Goal: Use online tool/utility: Utilize a website feature to perform a specific function

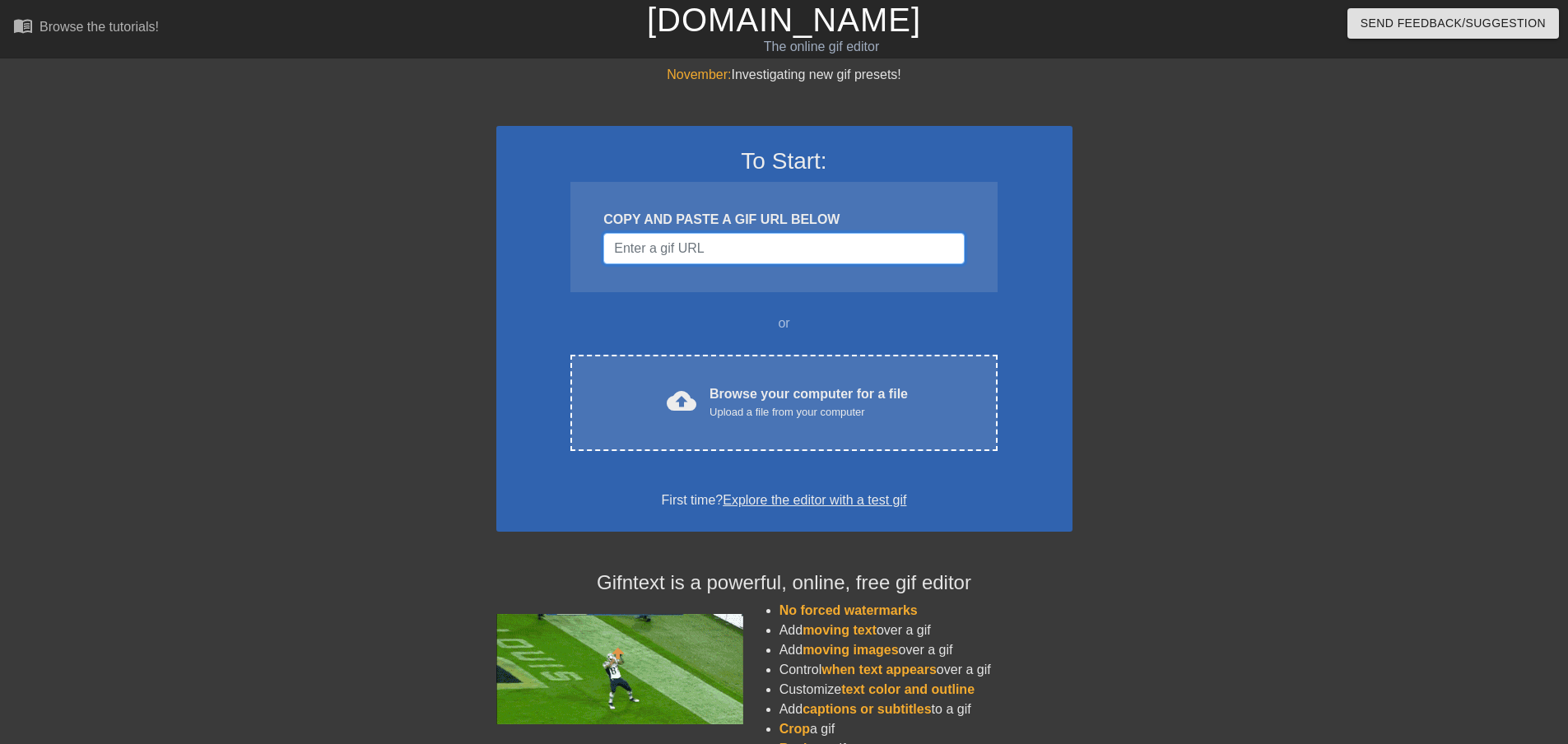
click at [708, 254] on input "Username" at bounding box center [783, 249] width 361 height 31
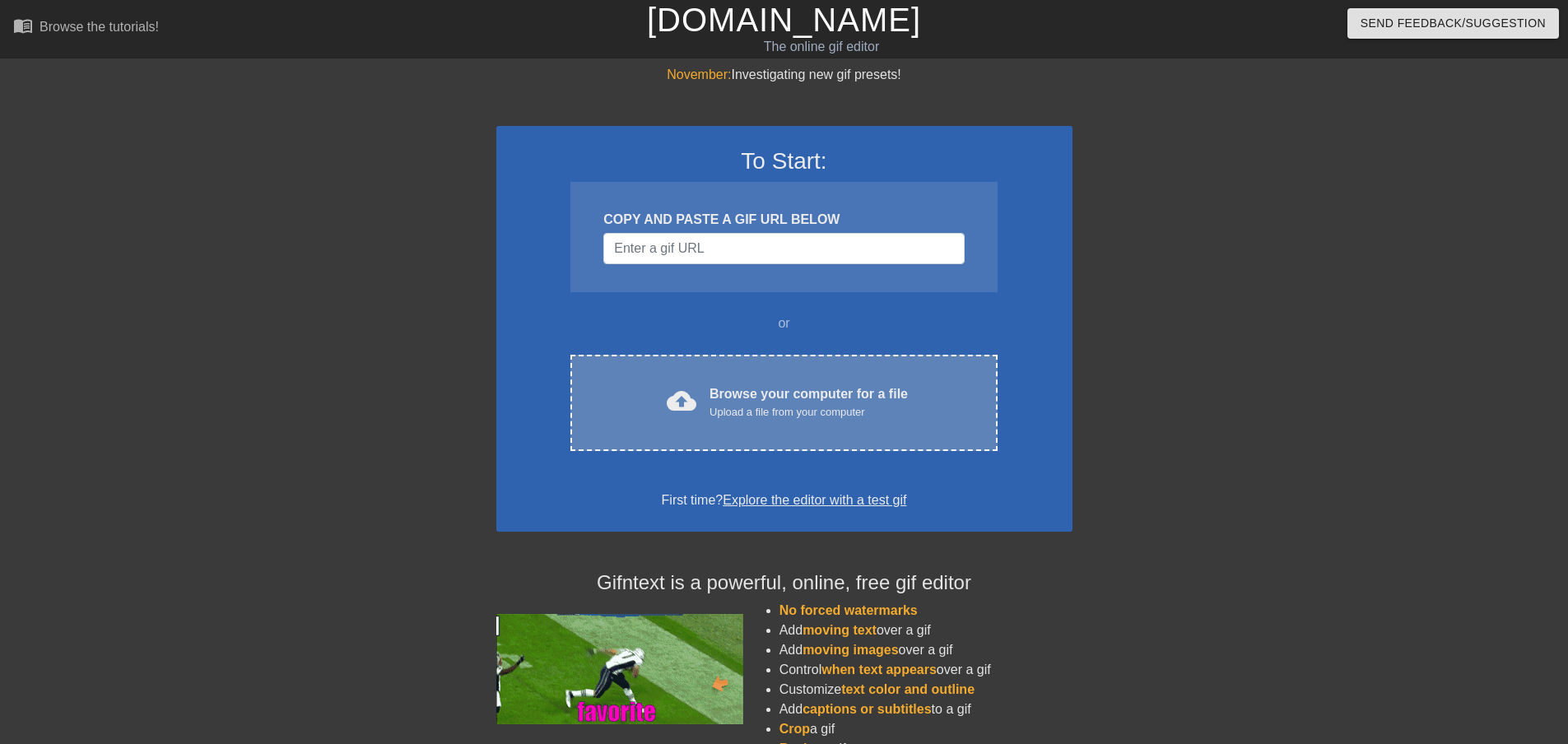
click at [781, 415] on div "Upload a file from your computer" at bounding box center [808, 412] width 199 height 17
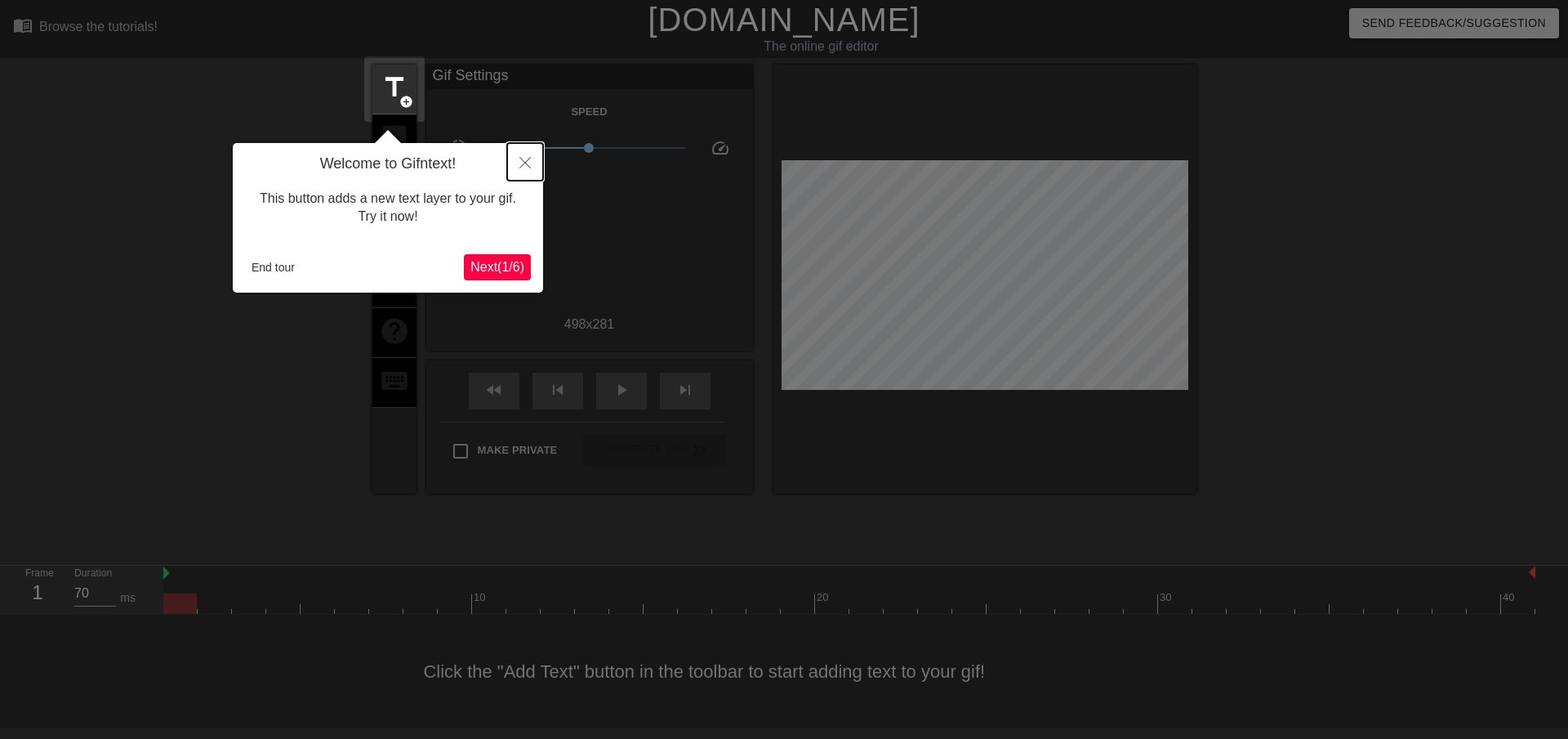
click at [524, 160] on icon "Close" at bounding box center [525, 162] width 11 height 11
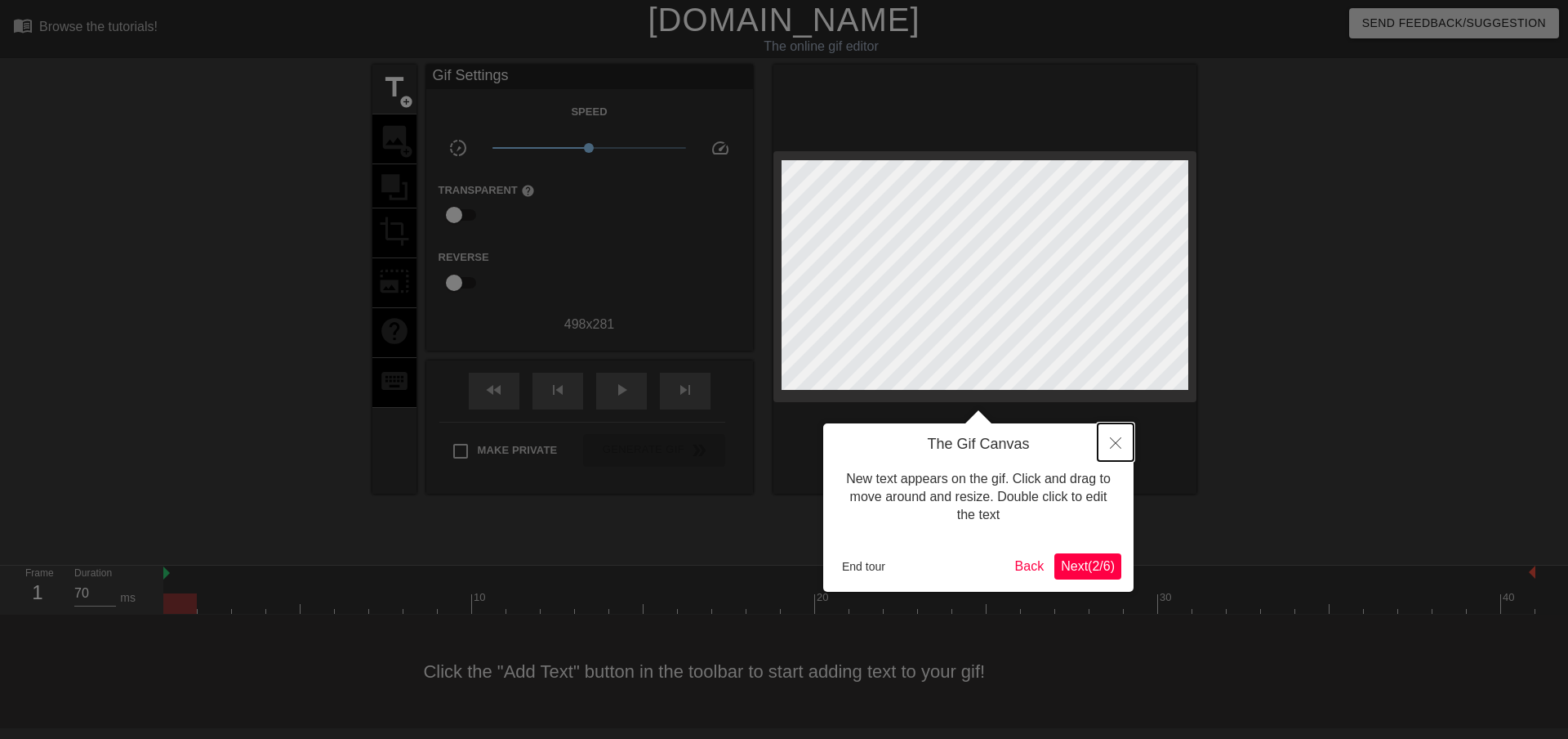
click at [1119, 442] on icon "Close" at bounding box center [1116, 442] width 11 height 11
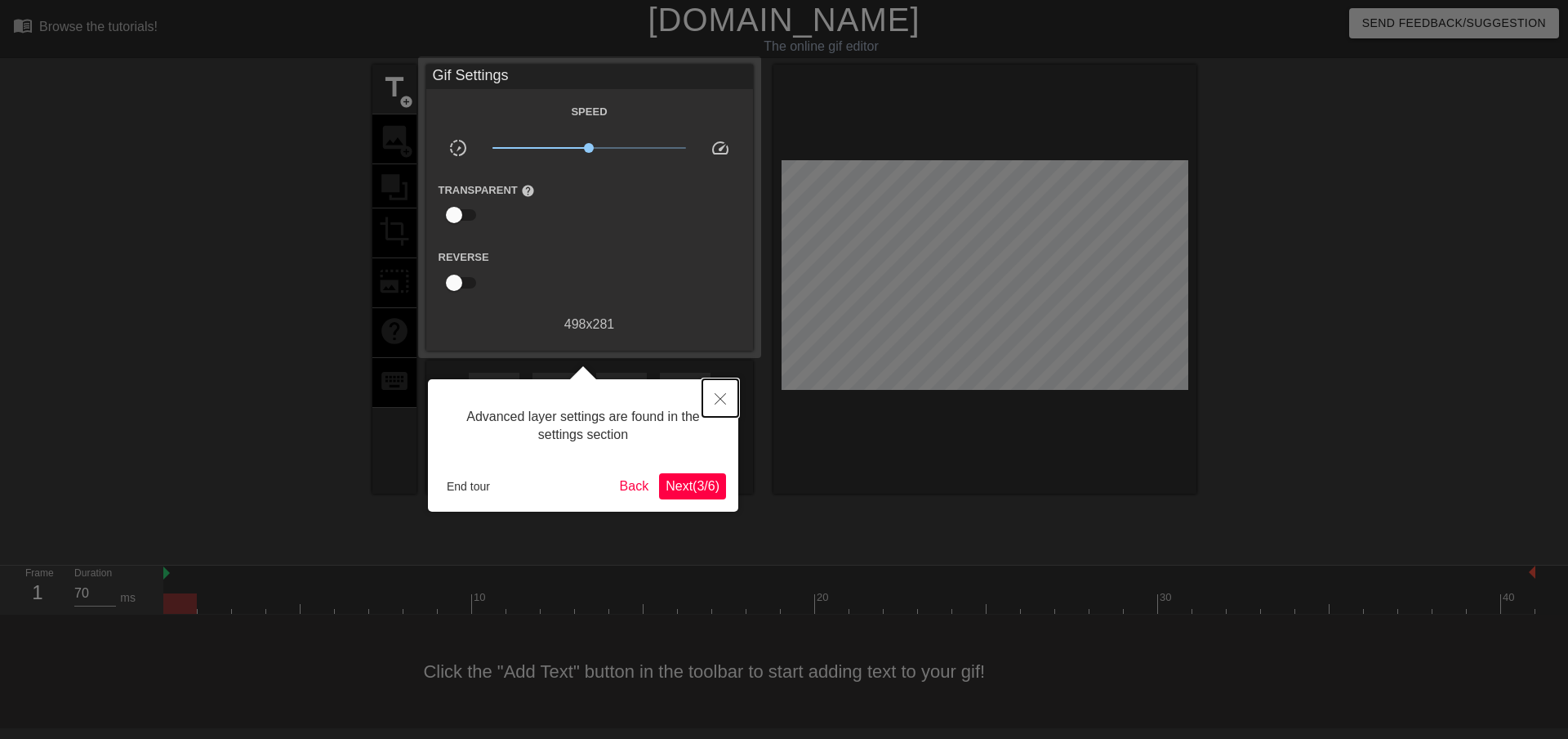
click at [711, 397] on button "Close" at bounding box center [720, 397] width 36 height 38
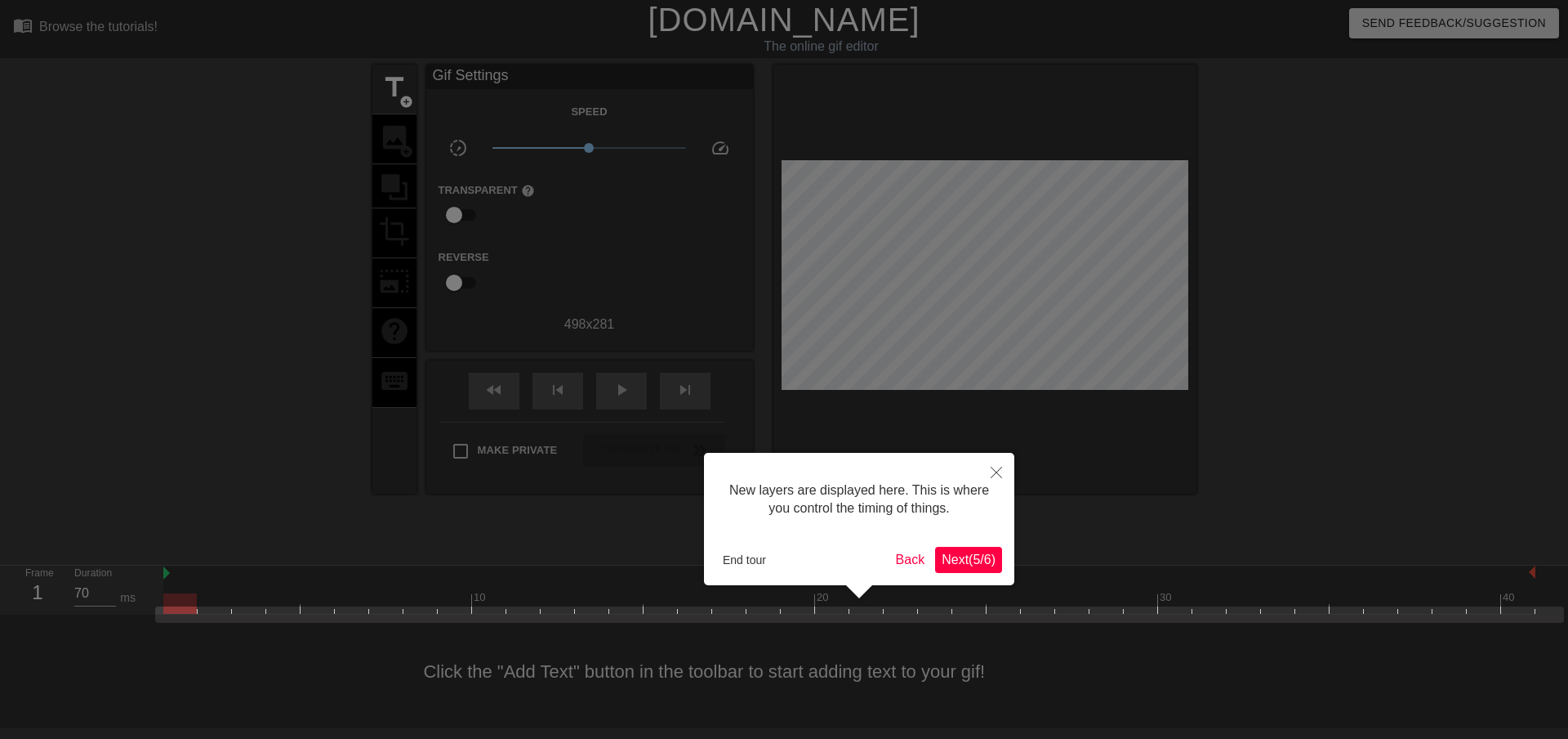
scroll to position [14, 0]
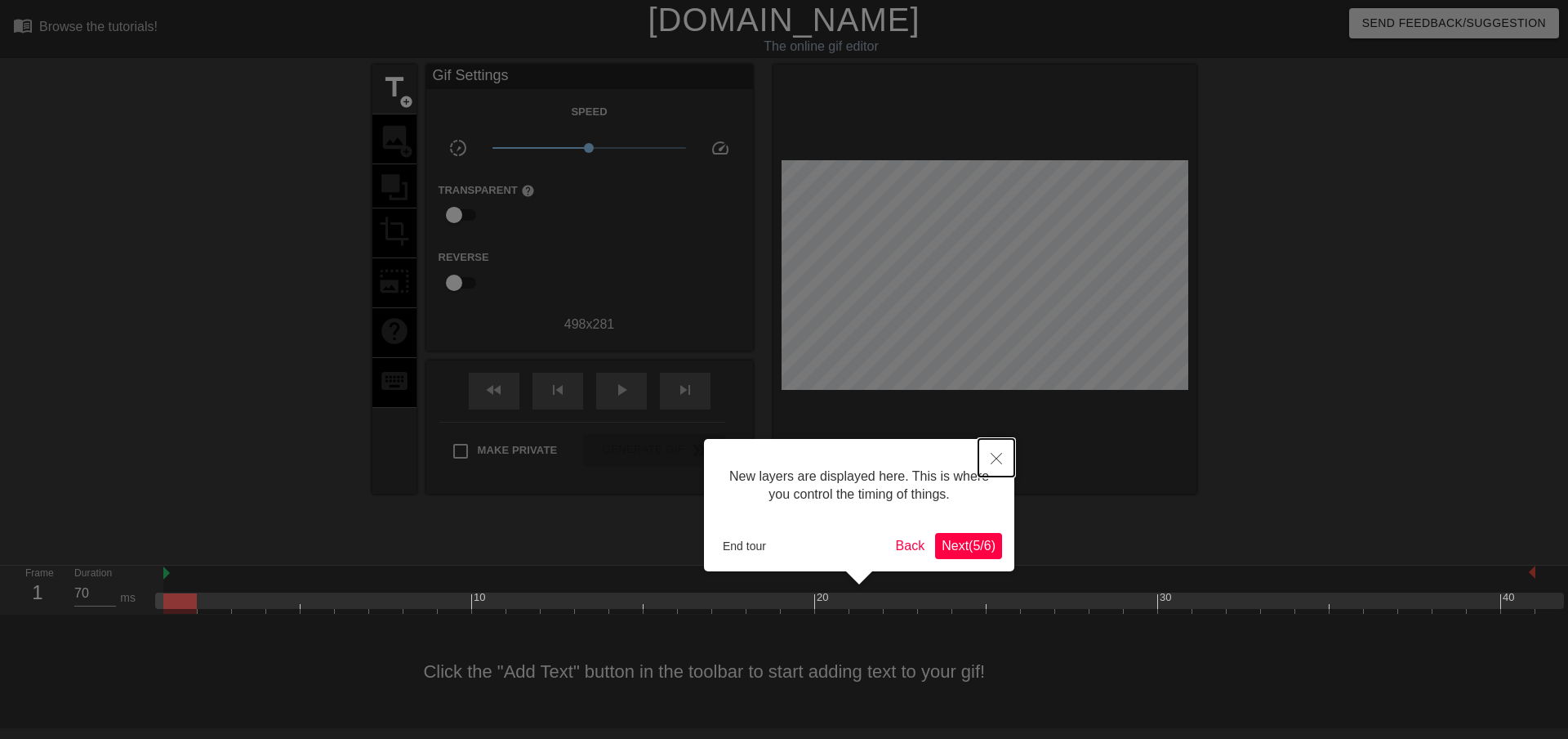
click at [995, 461] on icon "Close" at bounding box center [996, 458] width 11 height 11
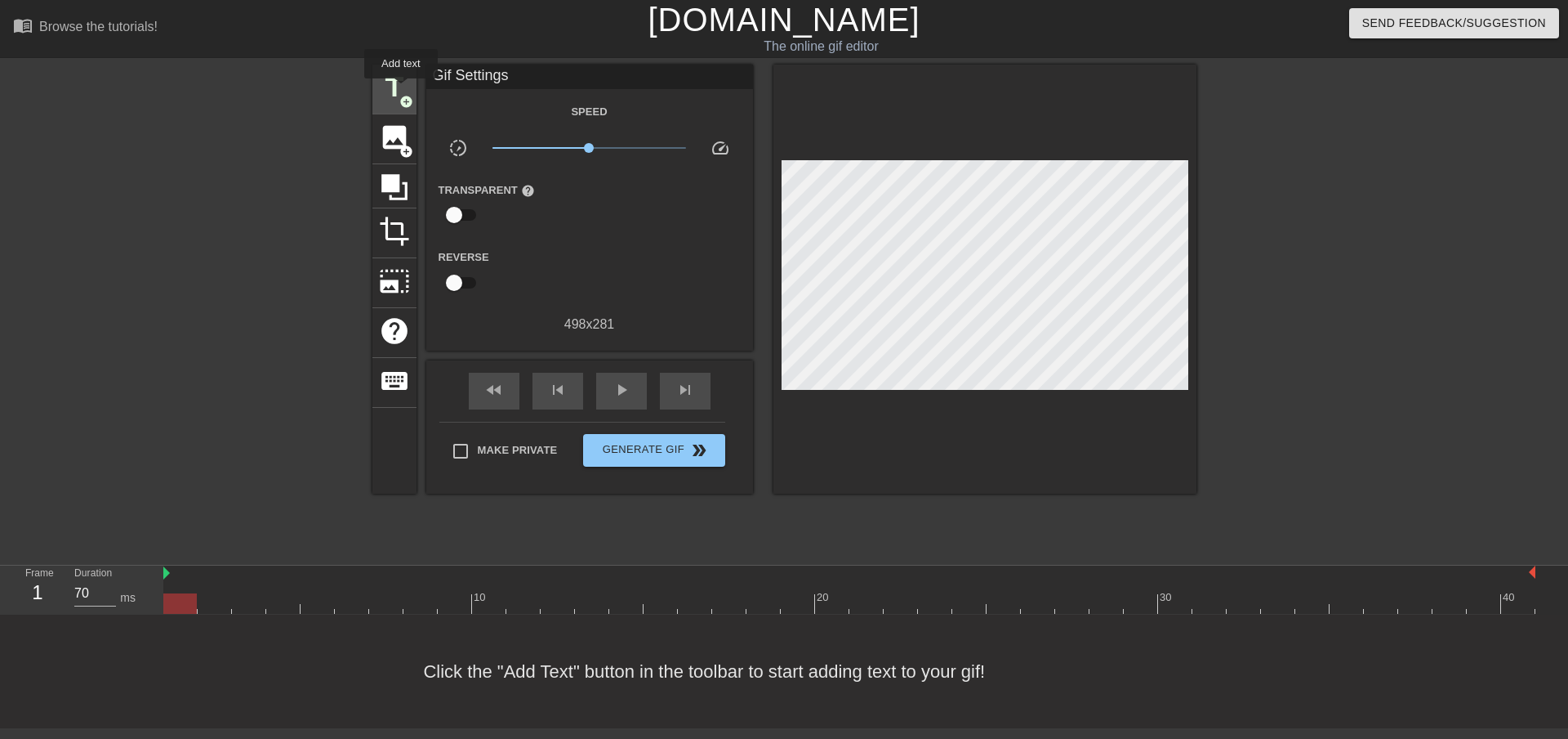
click at [401, 89] on span "title" at bounding box center [395, 87] width 31 height 31
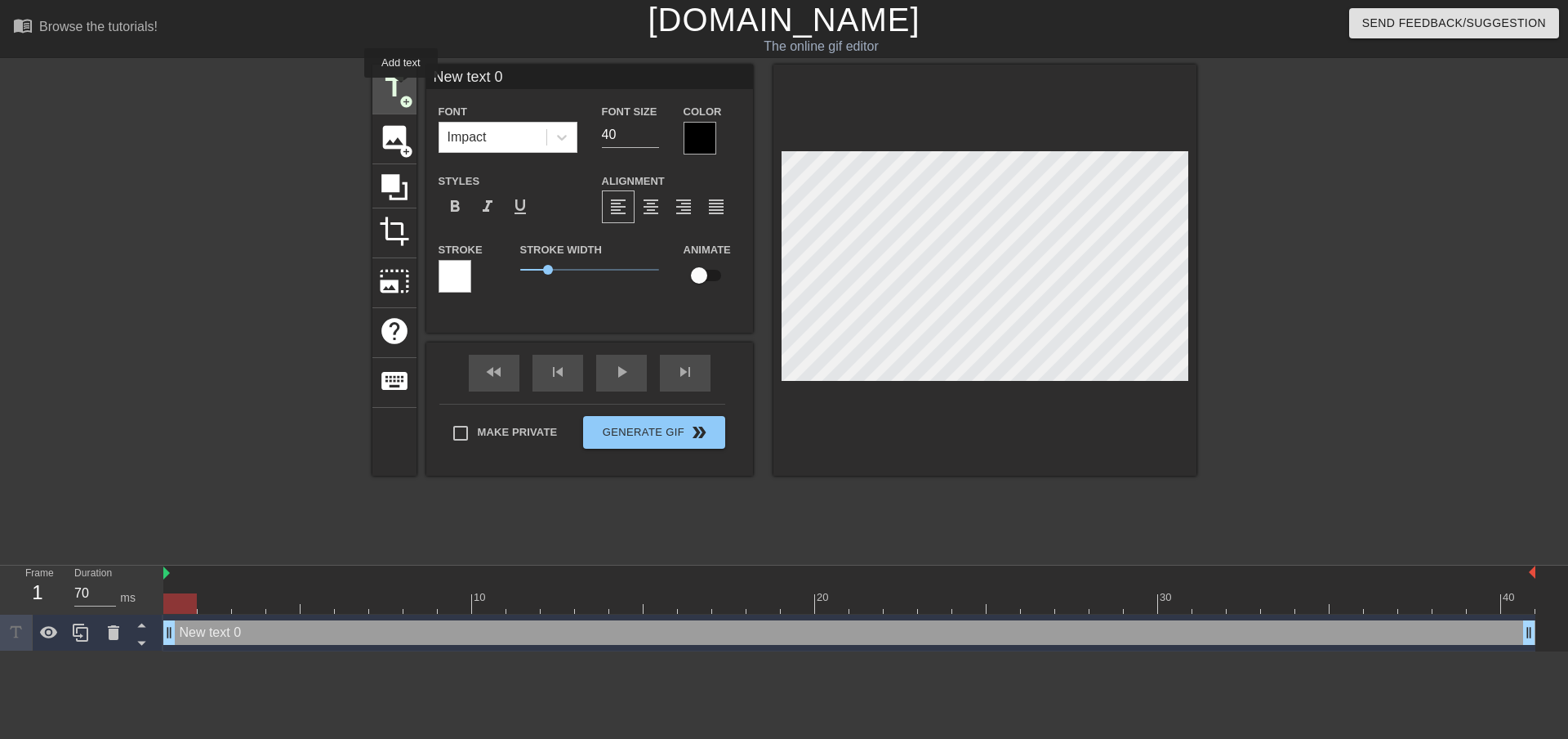
scroll to position [0, 0]
drag, startPoint x: 509, startPoint y: 71, endPoint x: 235, endPoint y: 33, distance: 276.6
click at [301, 67] on div "title add_circle image add_circle crop photo_size_select_large help keyboard Ne…" at bounding box center [784, 309] width 1568 height 490
type input "STRINOVA"
click at [696, 141] on div at bounding box center [700, 139] width 33 height 33
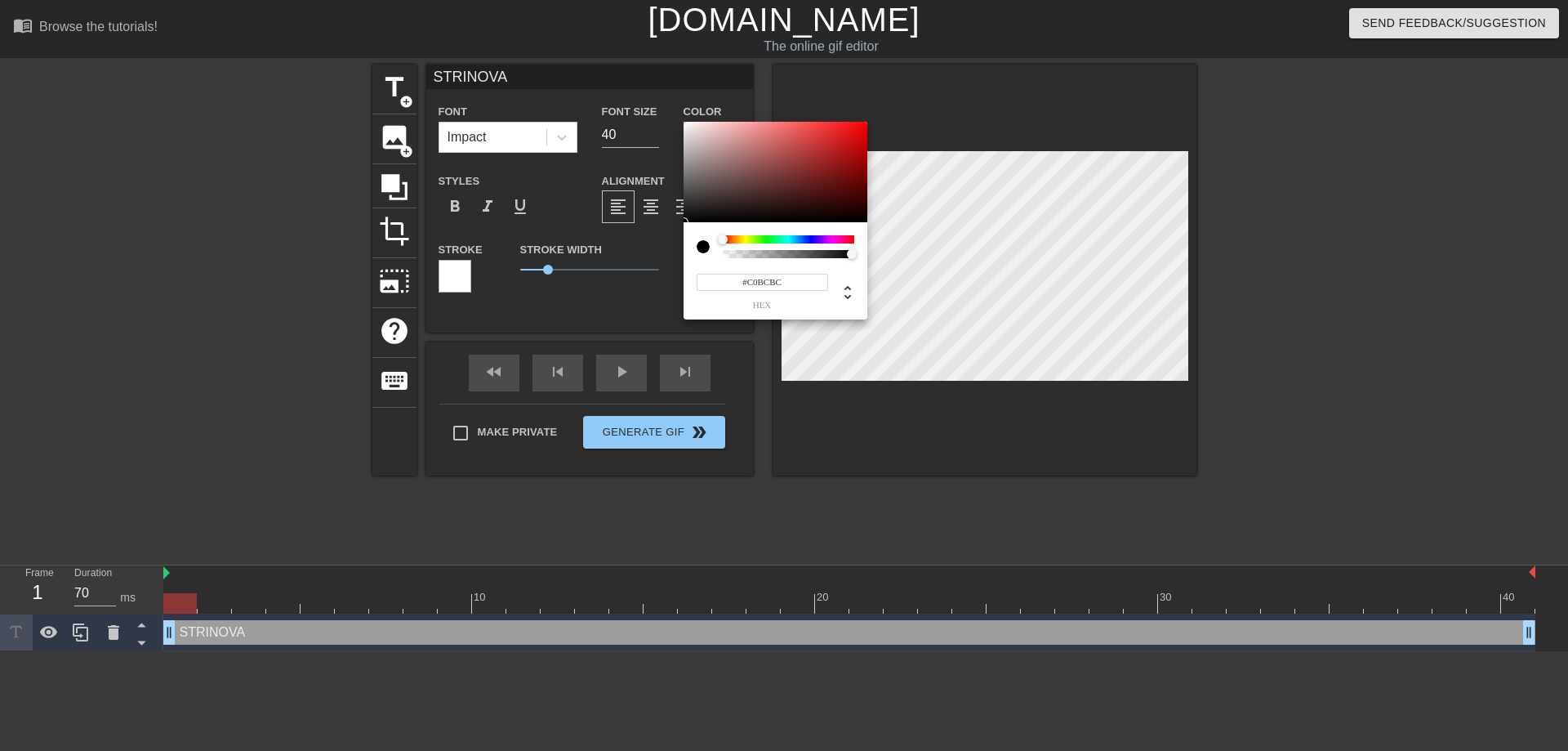
type input "#FFFFFF"
drag, startPoint x: 684, startPoint y: 138, endPoint x: 596, endPoint y: 34, distance: 136.2
click at [603, 34] on div "#FFFFFF hex" at bounding box center [784, 376] width 1568 height 751
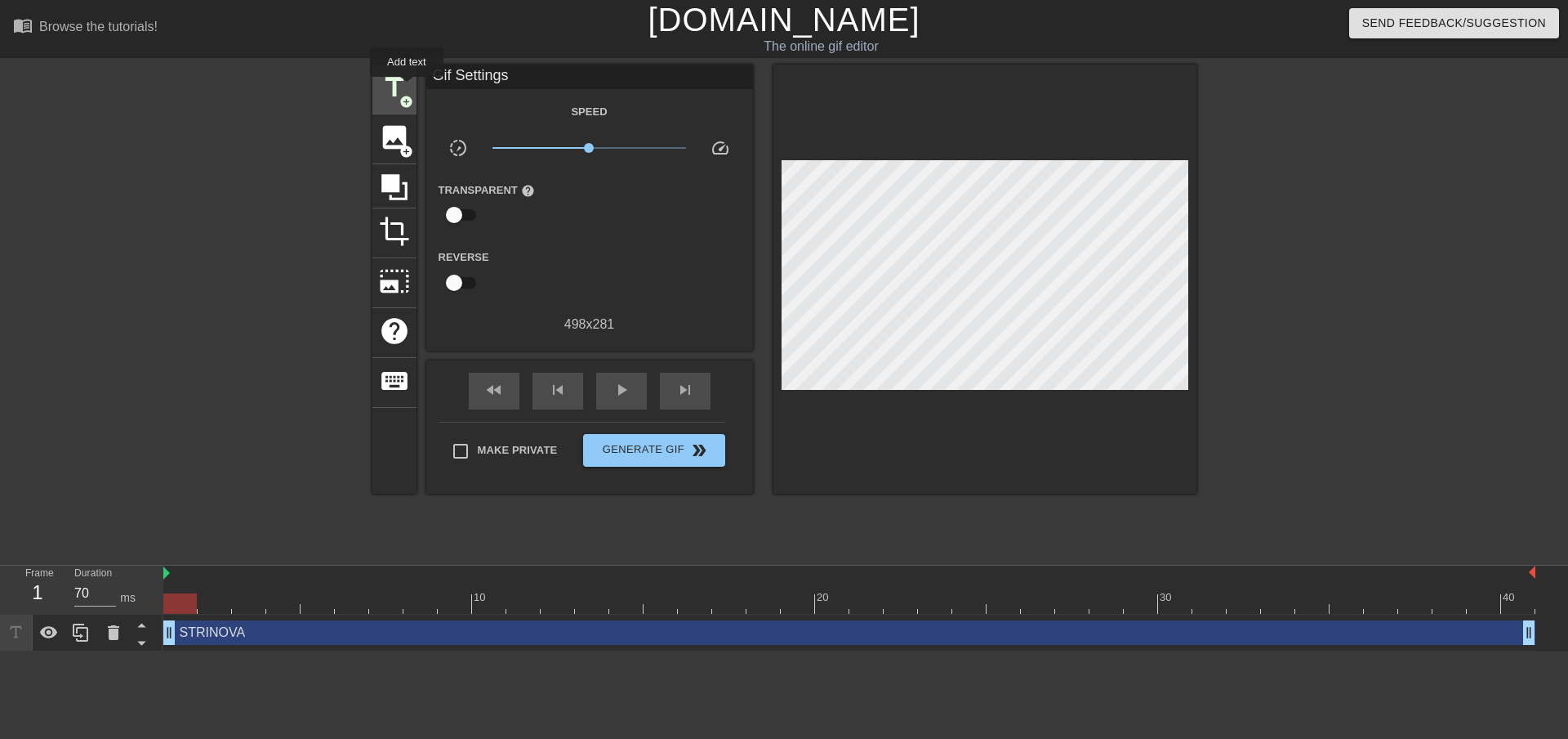
click at [404, 84] on span "title" at bounding box center [395, 87] width 31 height 31
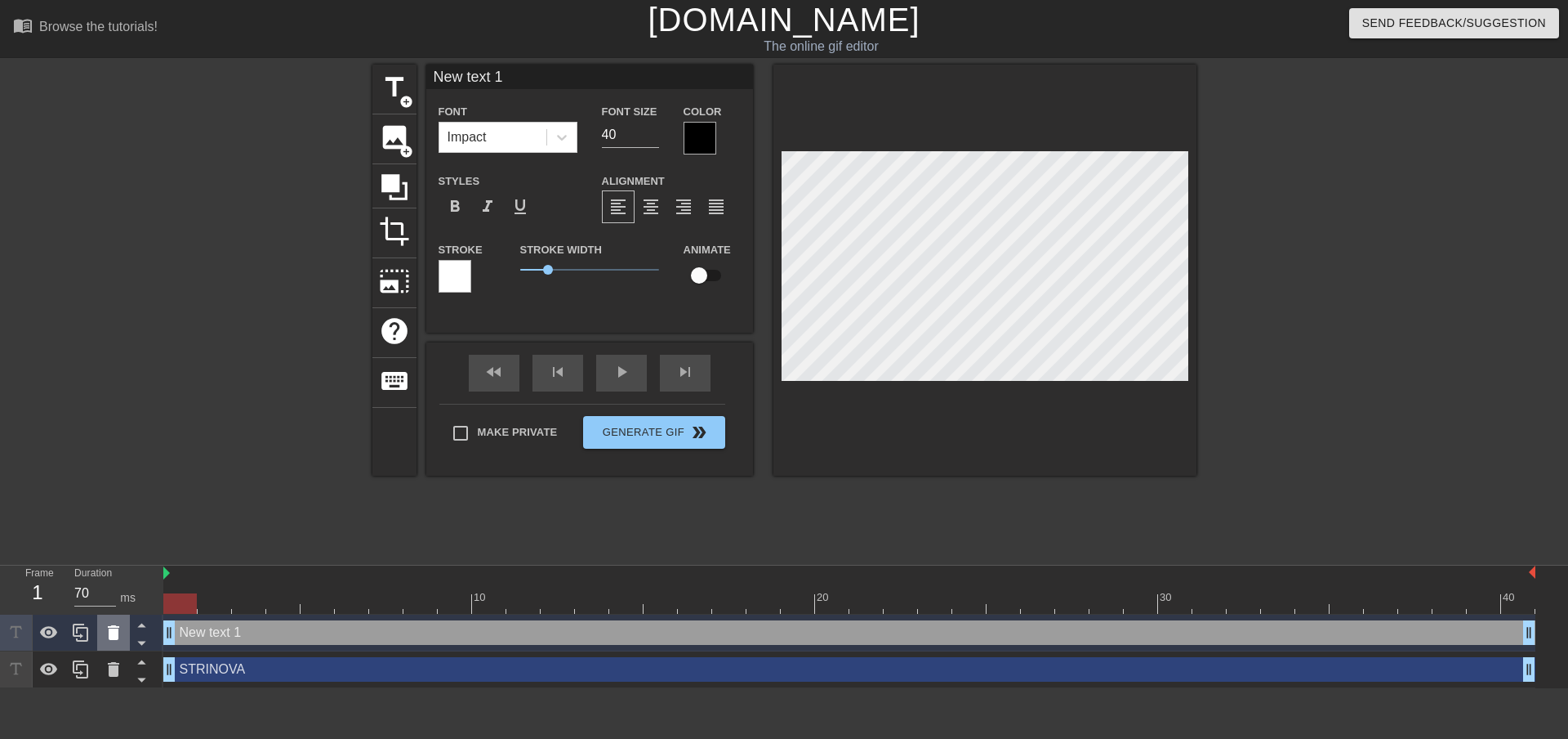
click at [111, 634] on icon at bounding box center [114, 633] width 11 height 15
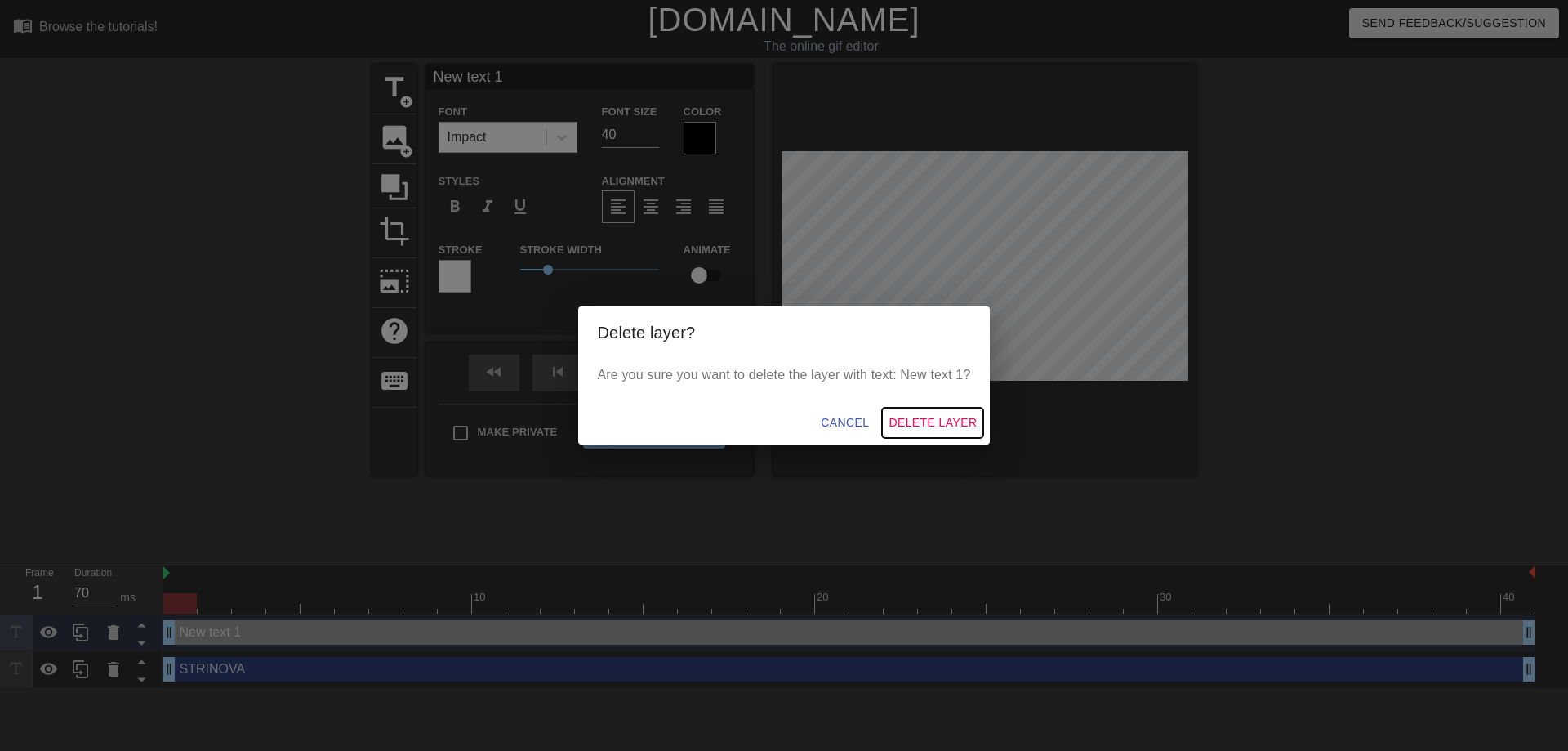
click at [929, 413] on span "Delete Layer" at bounding box center [933, 423] width 88 height 20
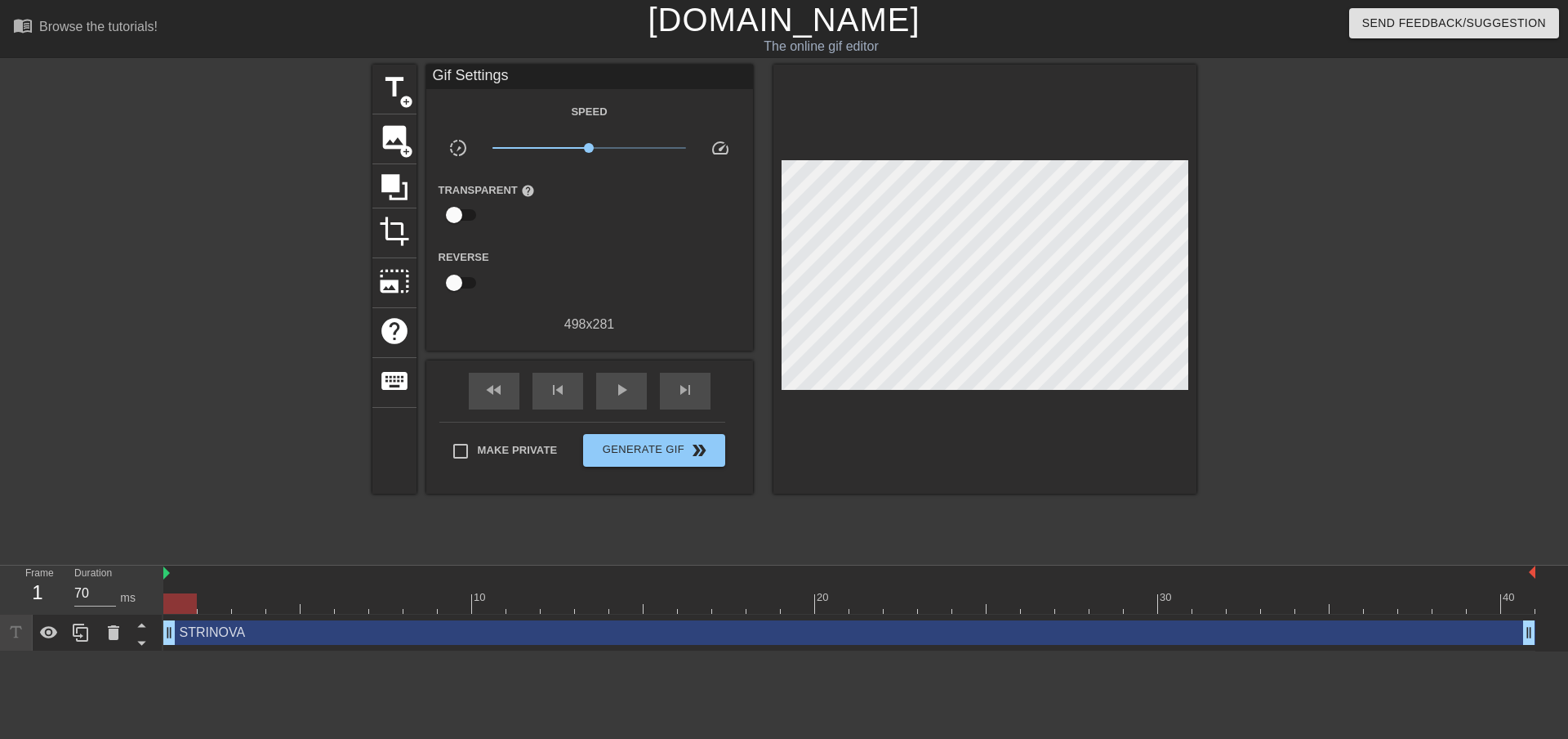
click at [257, 640] on div "STRINOVA drag_handle drag_handle" at bounding box center [849, 633] width 1372 height 25
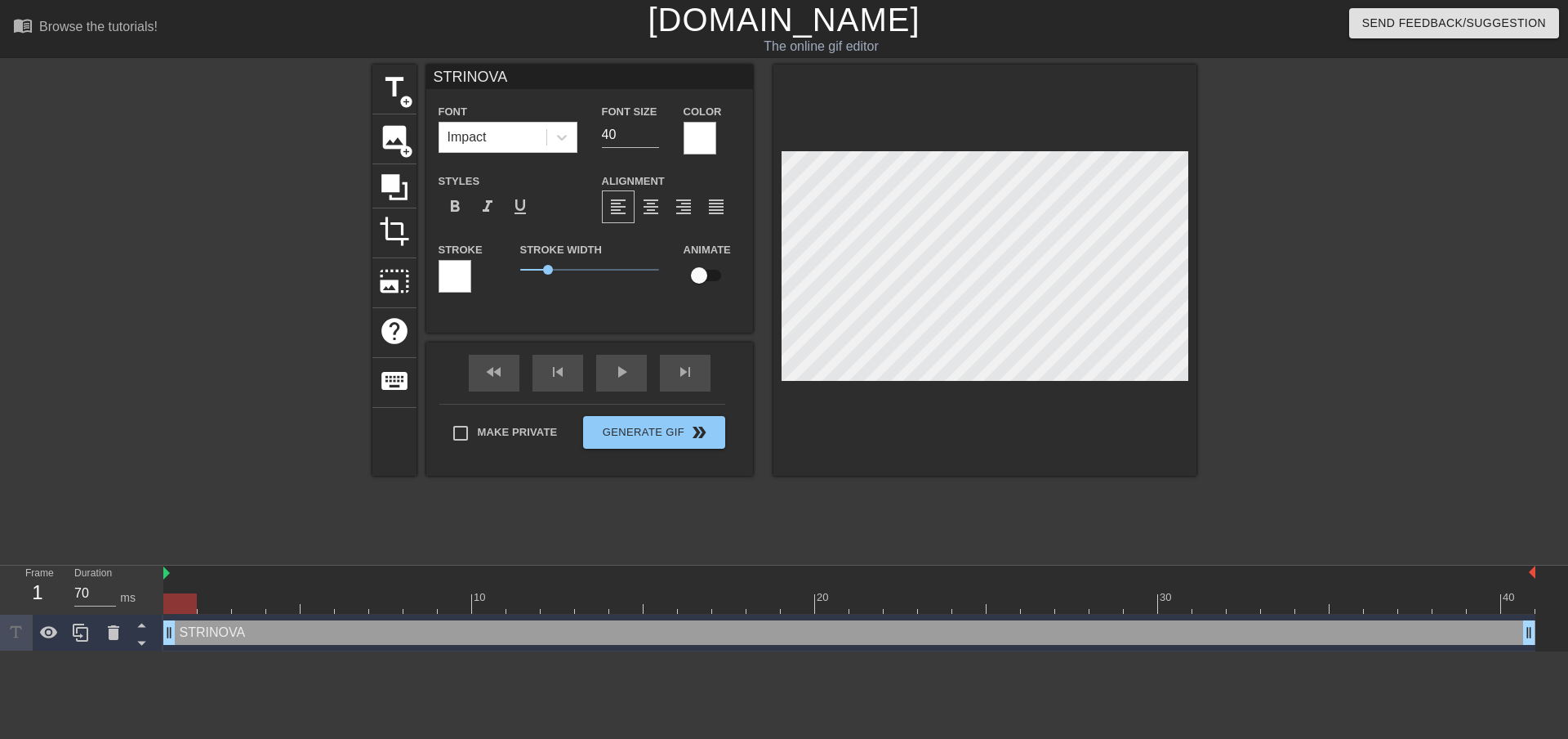
click at [443, 272] on div at bounding box center [455, 276] width 33 height 33
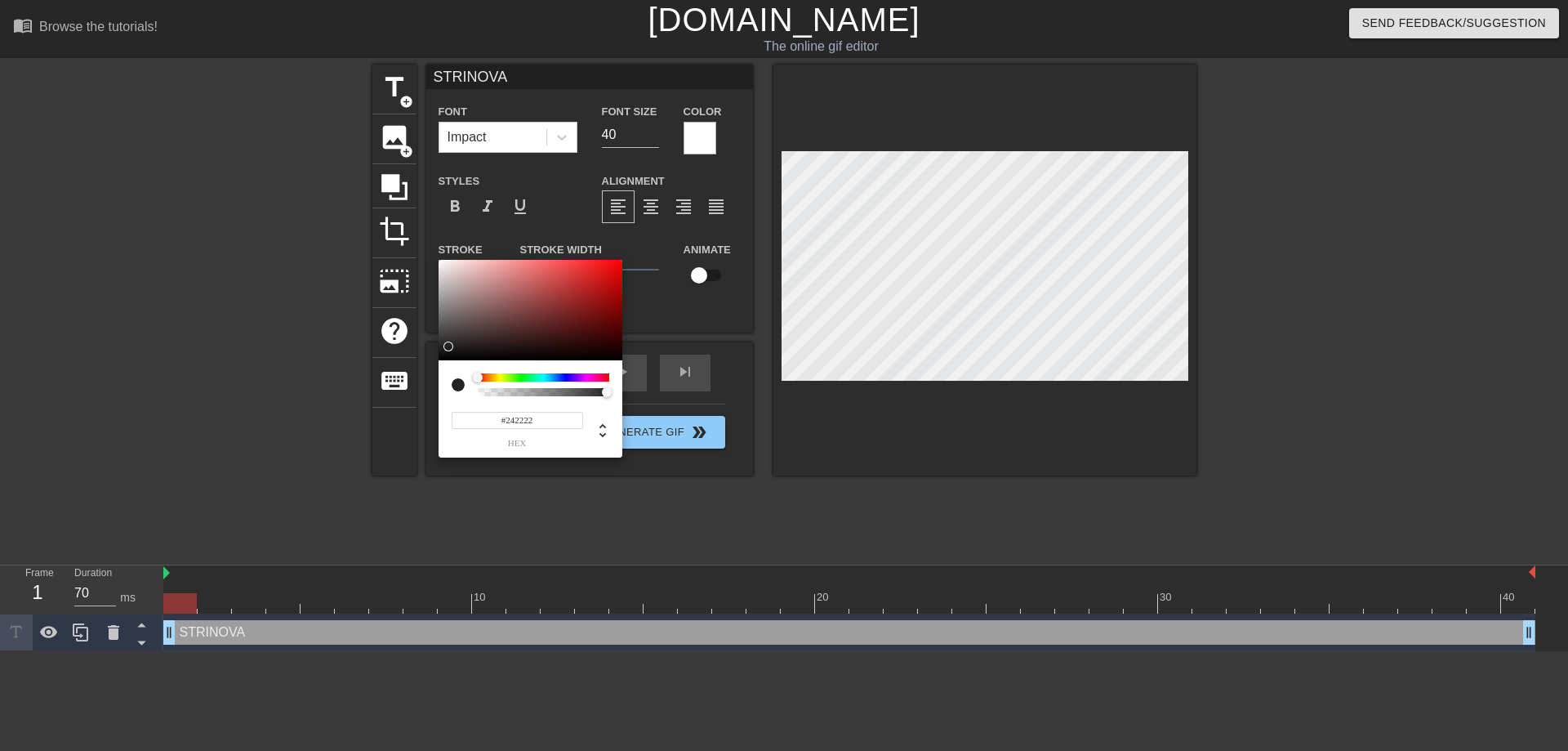
type input "#000000"
drag, startPoint x: 441, startPoint y: 352, endPoint x: 324, endPoint y: 469, distance: 165.5
click at [326, 468] on div "#000000 hex" at bounding box center [784, 376] width 1568 height 751
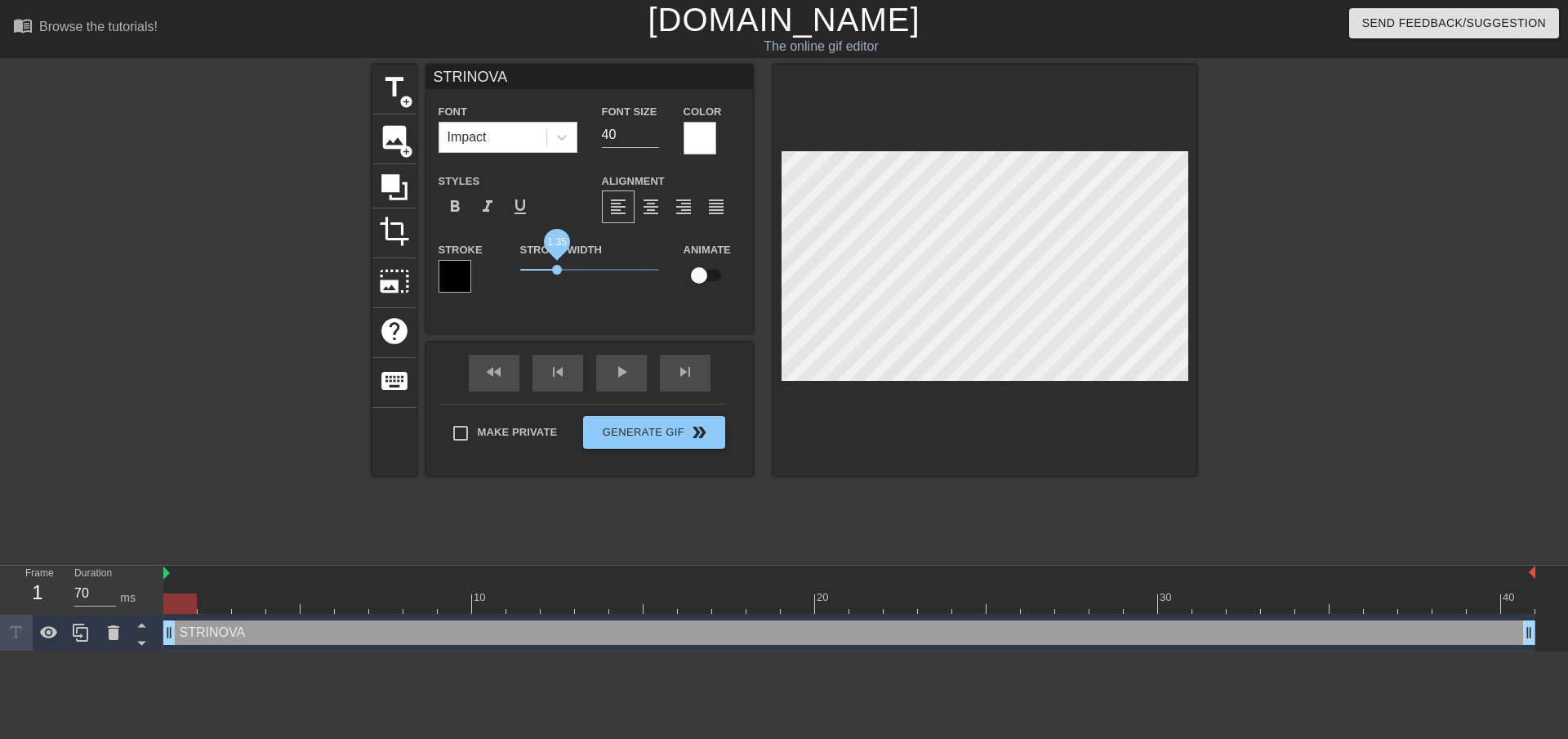
drag, startPoint x: 547, startPoint y: 272, endPoint x: 557, endPoint y: 258, distance: 17.2
click at [557, 264] on span "1.35" at bounding box center [557, 269] width 10 height 10
click at [169, 574] on img at bounding box center [166, 573] width 6 height 13
drag, startPoint x: 166, startPoint y: 573, endPoint x: 37, endPoint y: 574, distance: 129.0
click at [33, 571] on div "Frame 1 Duration 70 ms 10 20 30 40 STRINOVA drag_handle drag_handle" at bounding box center [784, 608] width 1568 height 85
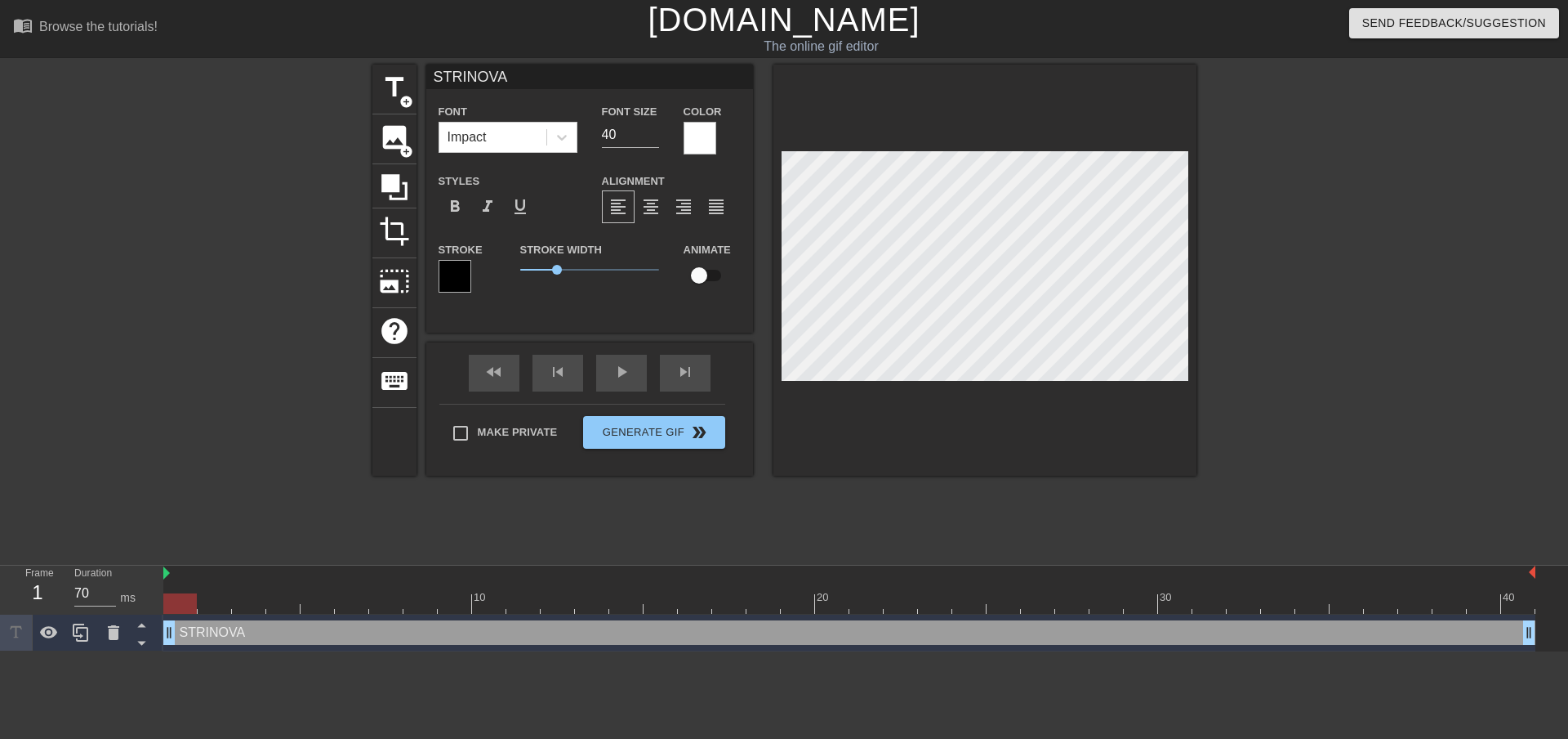
click at [251, 631] on div "STRINOVA drag_handle drag_handle" at bounding box center [849, 633] width 1372 height 25
click at [275, 580] on div at bounding box center [849, 574] width 1372 height 17
drag, startPoint x: 384, startPoint y: 593, endPoint x: 421, endPoint y: 595, distance: 37.1
click at [421, 595] on div at bounding box center [849, 603] width 1372 height 20
drag, startPoint x: 423, startPoint y: 594, endPoint x: 353, endPoint y: 595, distance: 70.0
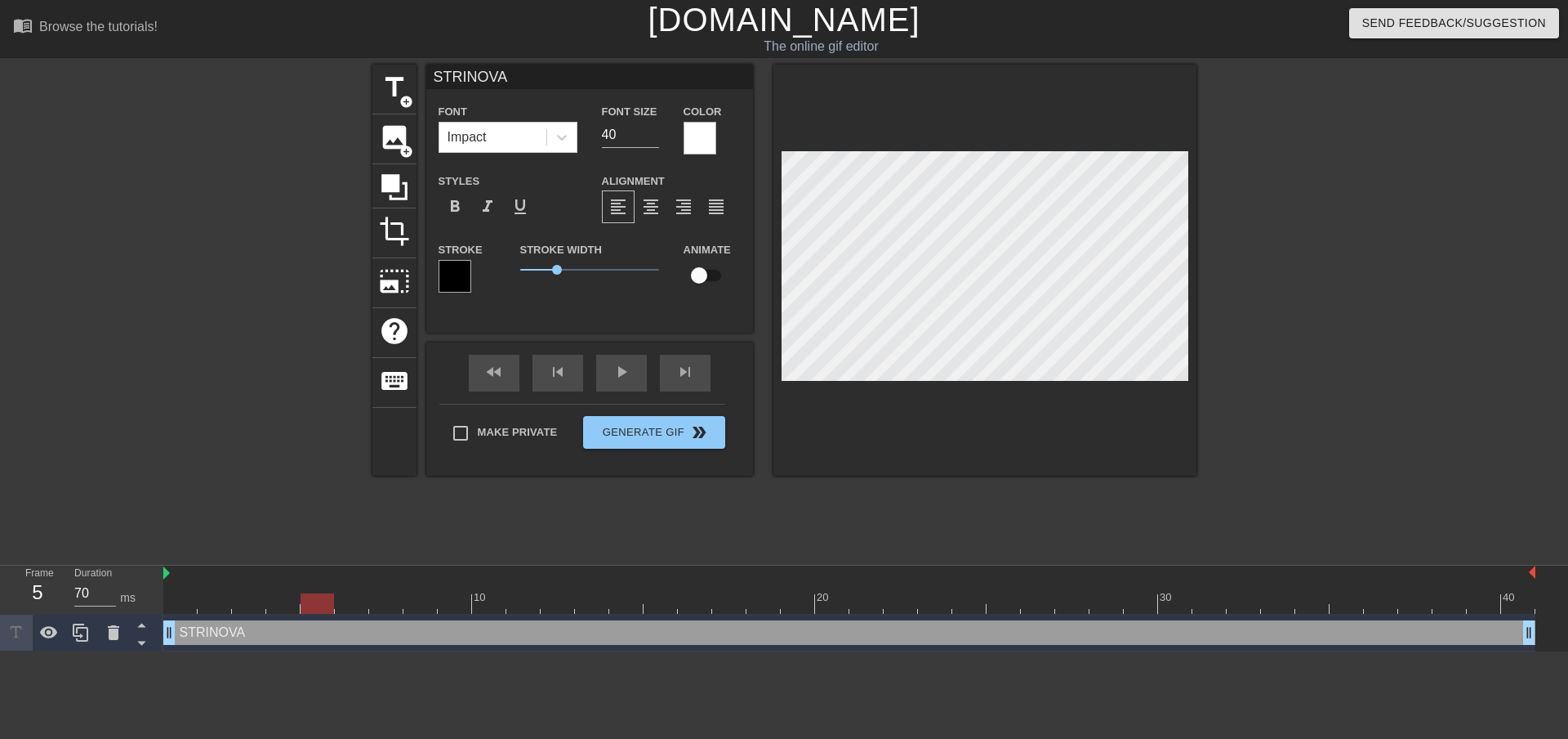
click at [305, 607] on div at bounding box center [317, 603] width 33 height 20
drag, startPoint x: 314, startPoint y: 575, endPoint x: 313, endPoint y: 587, distance: 12.0
click at [313, 587] on div at bounding box center [317, 592] width 34 height 20
drag, startPoint x: 321, startPoint y: 606, endPoint x: 153, endPoint y: 574, distance: 171.0
click at [56, 604] on div "Frame 1 Duration 70 ms 10 20 30 40 STRINOVA drag_handle drag_handle" at bounding box center [784, 608] width 1568 height 85
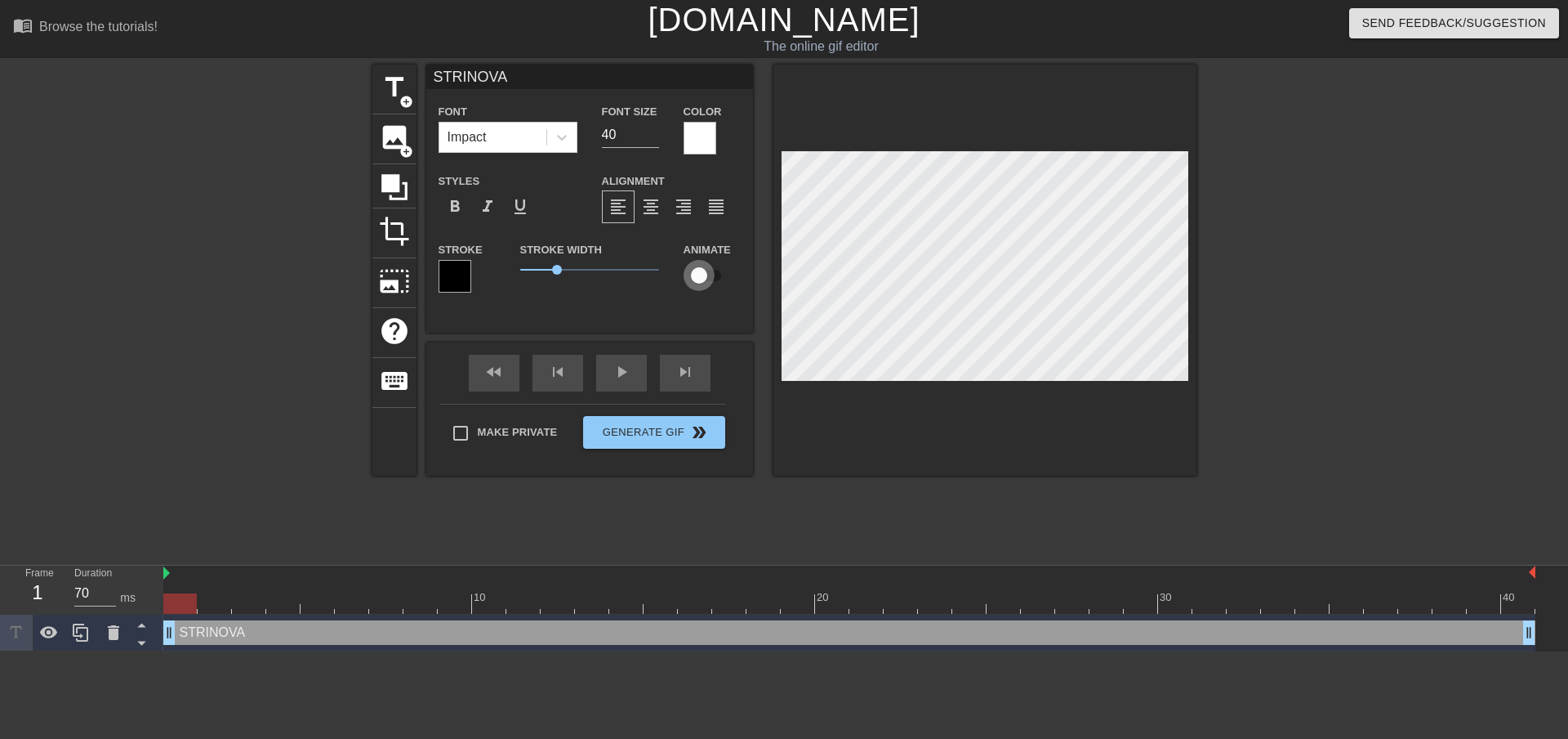
click at [696, 272] on input "checkbox" at bounding box center [698, 275] width 93 height 31
checkbox input "true"
drag, startPoint x: 181, startPoint y: 606, endPoint x: 535, endPoint y: 579, distance: 355.0
click at [426, 608] on div at bounding box center [420, 603] width 33 height 20
drag, startPoint x: 421, startPoint y: 608, endPoint x: 740, endPoint y: 589, distance: 319.6
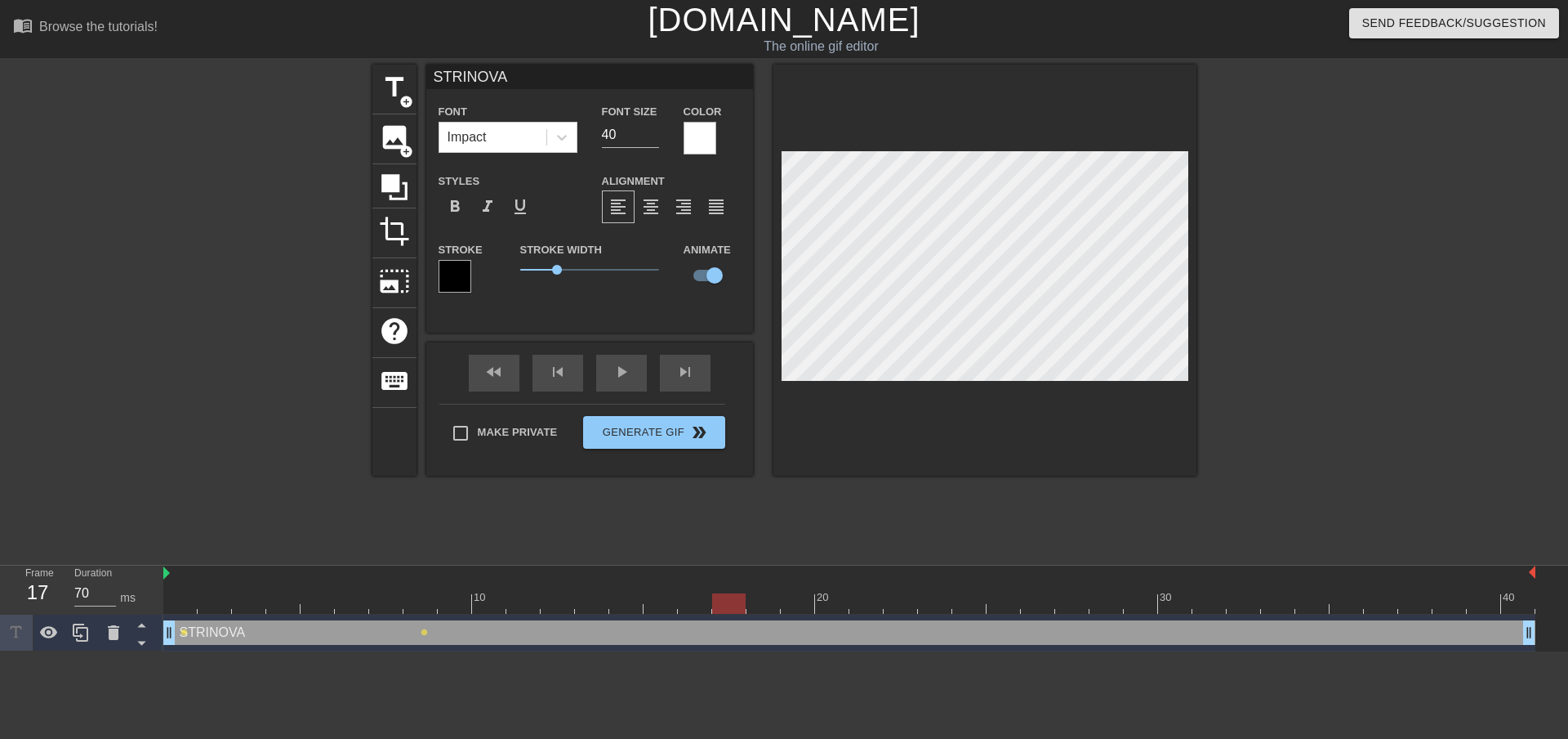
click at [740, 588] on div "10 20 30 40" at bounding box center [849, 589] width 1372 height 49
drag, startPoint x: 729, startPoint y: 607, endPoint x: 886, endPoint y: 545, distance: 168.8
click at [884, 602] on div at bounding box center [900, 603] width 33 height 20
drag, startPoint x: 904, startPoint y: 604, endPoint x: 1150, endPoint y: 612, distance: 246.1
click at [1123, 612] on div at bounding box center [1106, 603] width 33 height 20
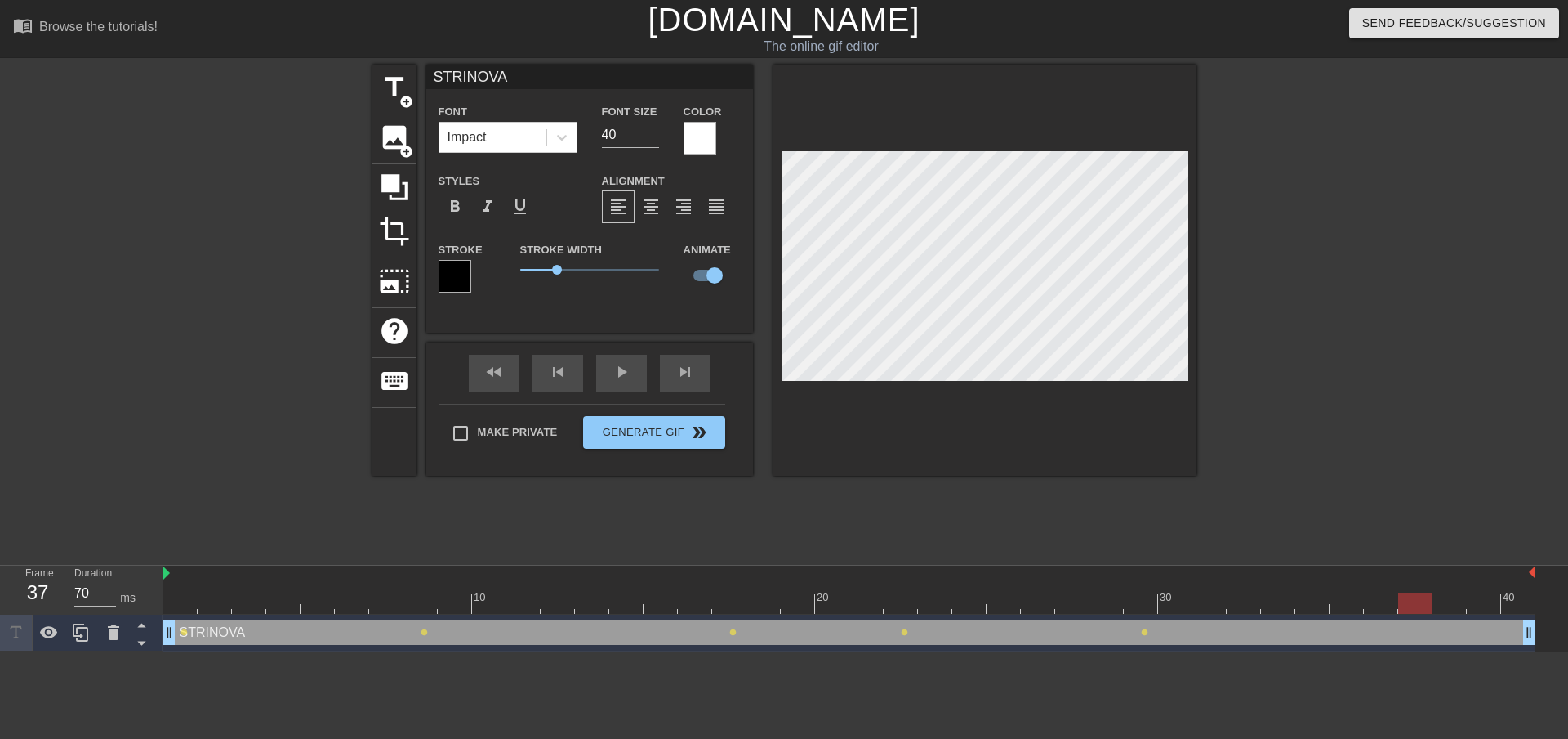
drag, startPoint x: 1165, startPoint y: 607, endPoint x: 1411, endPoint y: 613, distance: 246.1
click at [1411, 613] on div at bounding box center [1415, 603] width 33 height 20
drag, startPoint x: 1427, startPoint y: 607, endPoint x: 1535, endPoint y: 623, distance: 109.2
click at [1535, 623] on div "10 20 30 40 STRINOVA drag_handle drag_handle lens lens lens lens lens lens" at bounding box center [865, 608] width 1405 height 85
click at [647, 427] on div "Make Private Generate Gif double_arrow" at bounding box center [583, 436] width 286 height 64
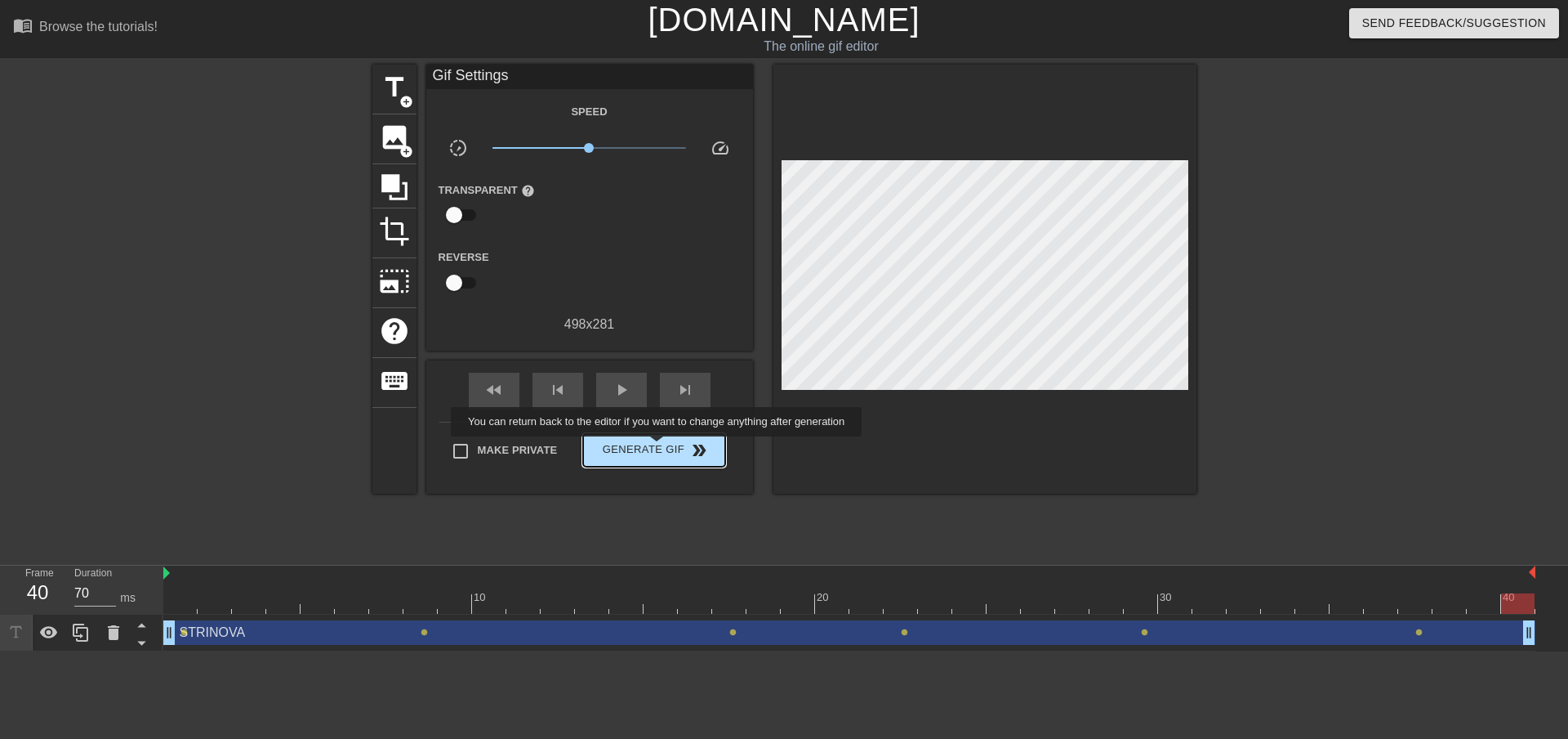
click at [658, 448] on span "Generate Gif double_arrow" at bounding box center [654, 450] width 128 height 19
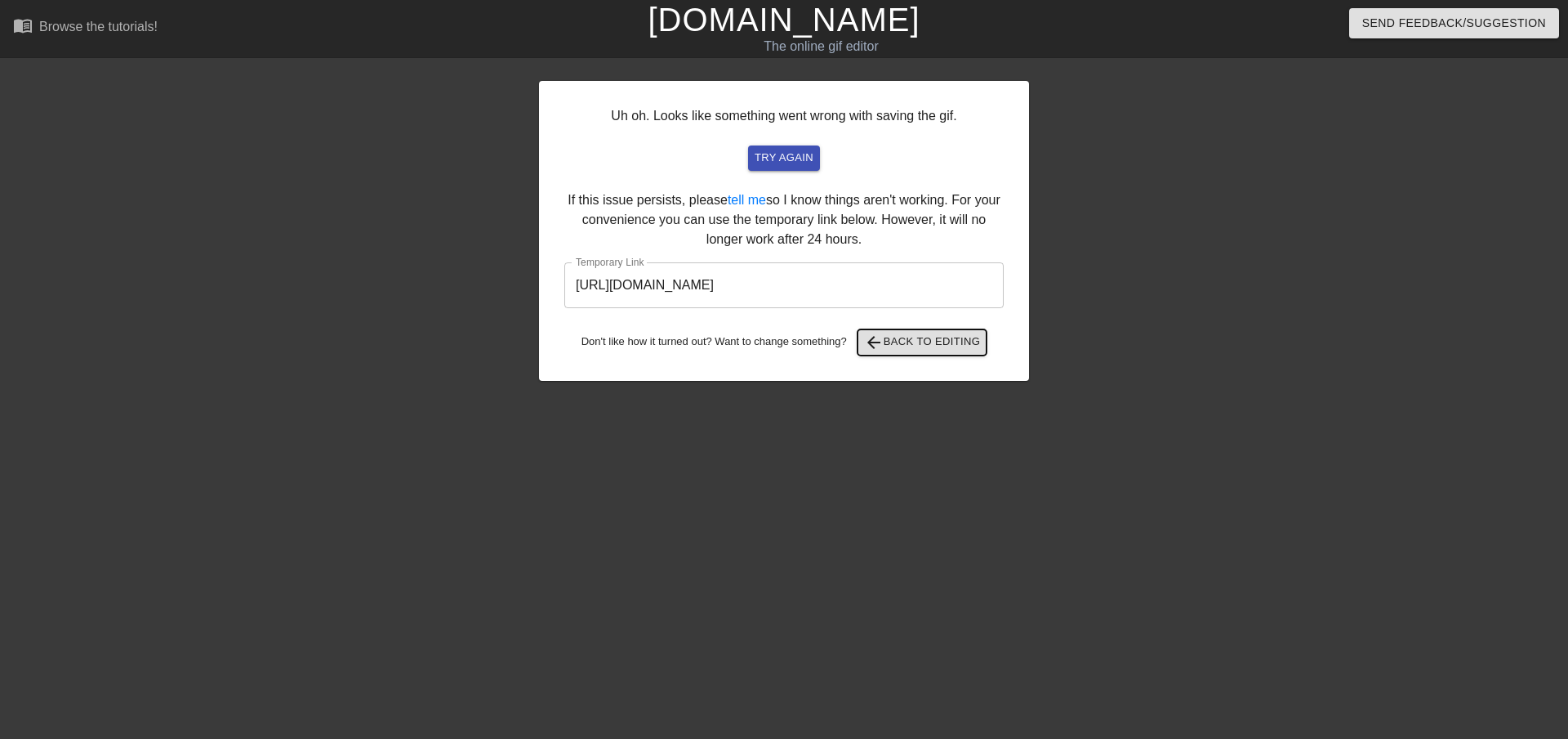
click at [908, 340] on span "arrow_back Back to Editing" at bounding box center [922, 342] width 117 height 19
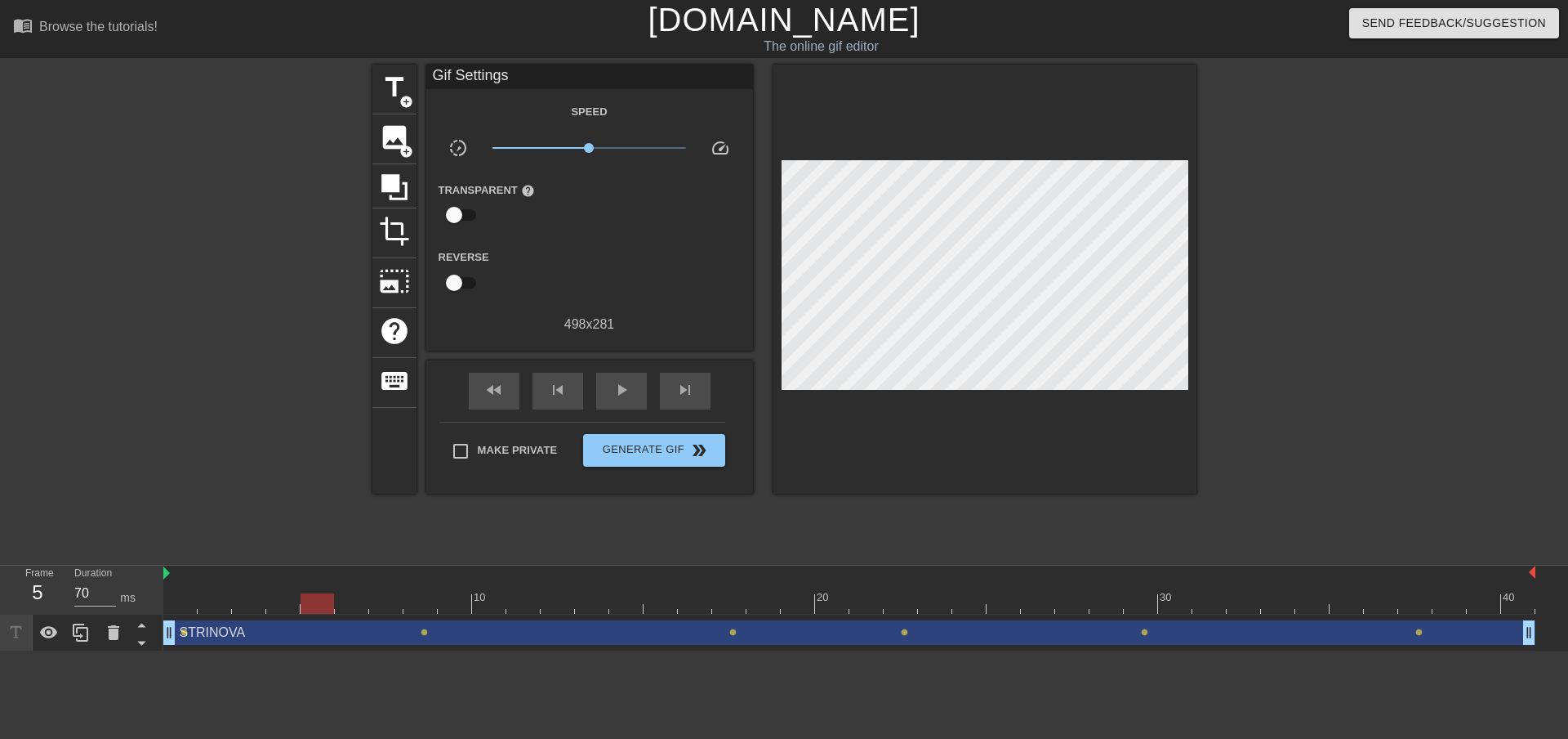
drag, startPoint x: 409, startPoint y: 583, endPoint x: 329, endPoint y: 599, distance: 81.6
click at [329, 599] on div "10 20 30 40" at bounding box center [849, 589] width 1372 height 49
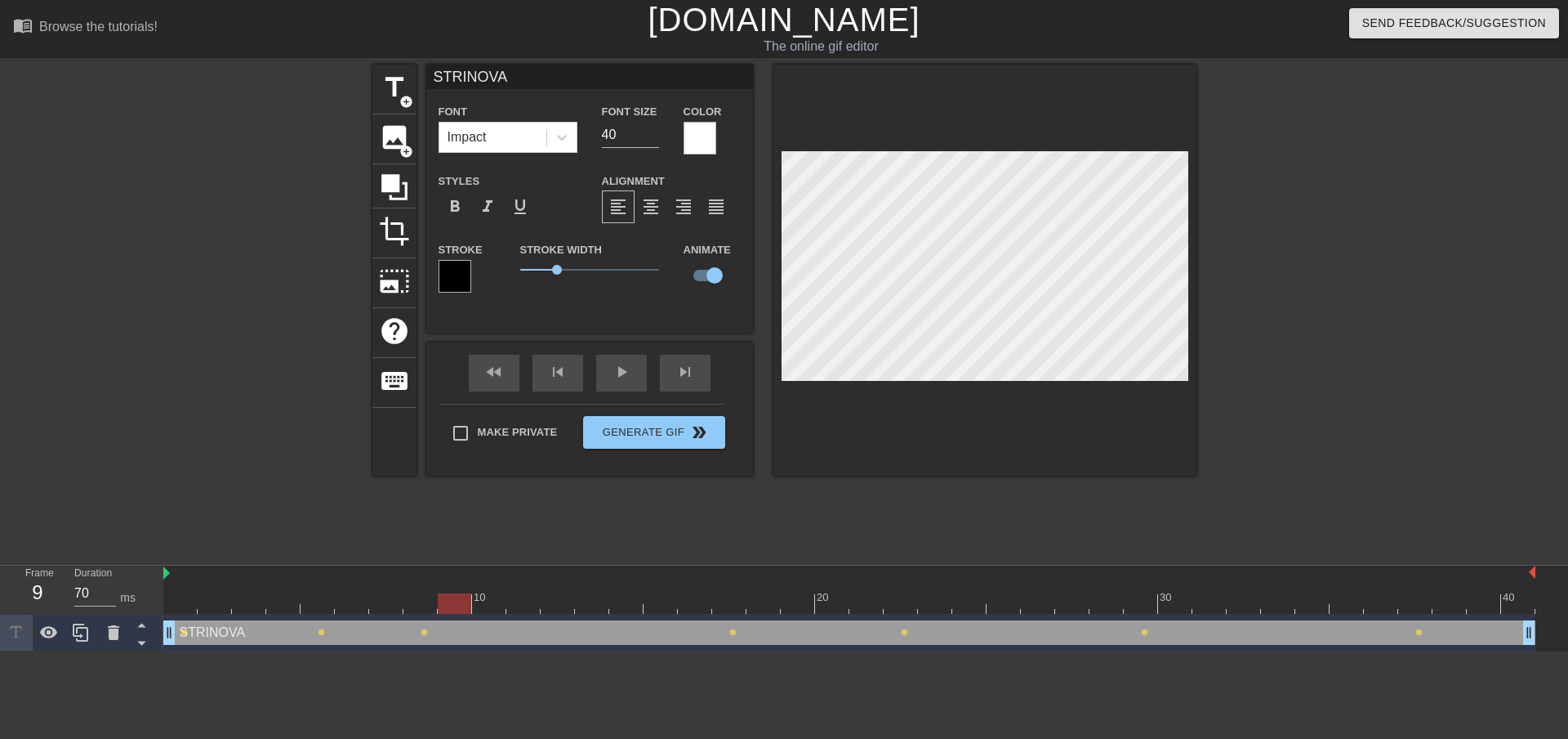
drag, startPoint x: 317, startPoint y: 604, endPoint x: 442, endPoint y: 599, distance: 125.1
click at [442, 599] on div at bounding box center [454, 603] width 33 height 20
